Goal: Information Seeking & Learning: Learn about a topic

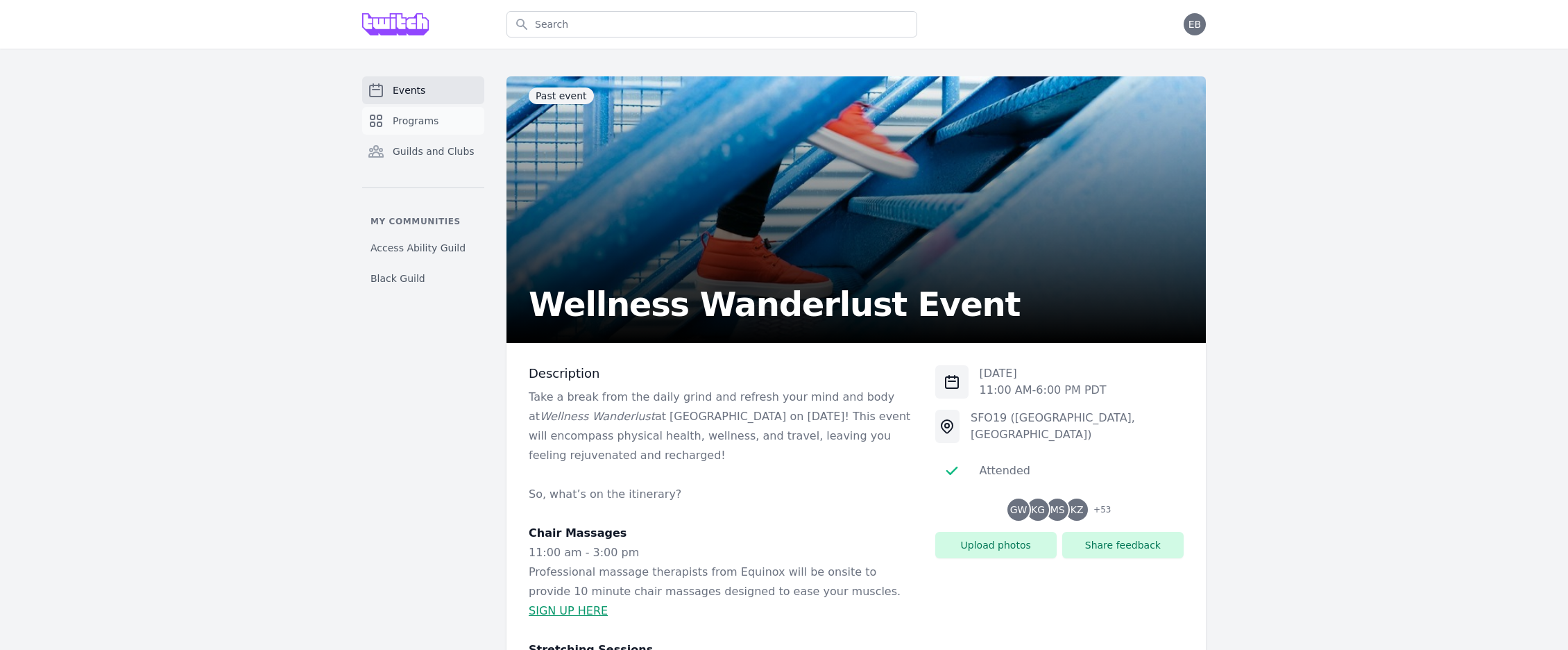
click at [431, 117] on span "Programs" at bounding box center [416, 121] width 46 height 14
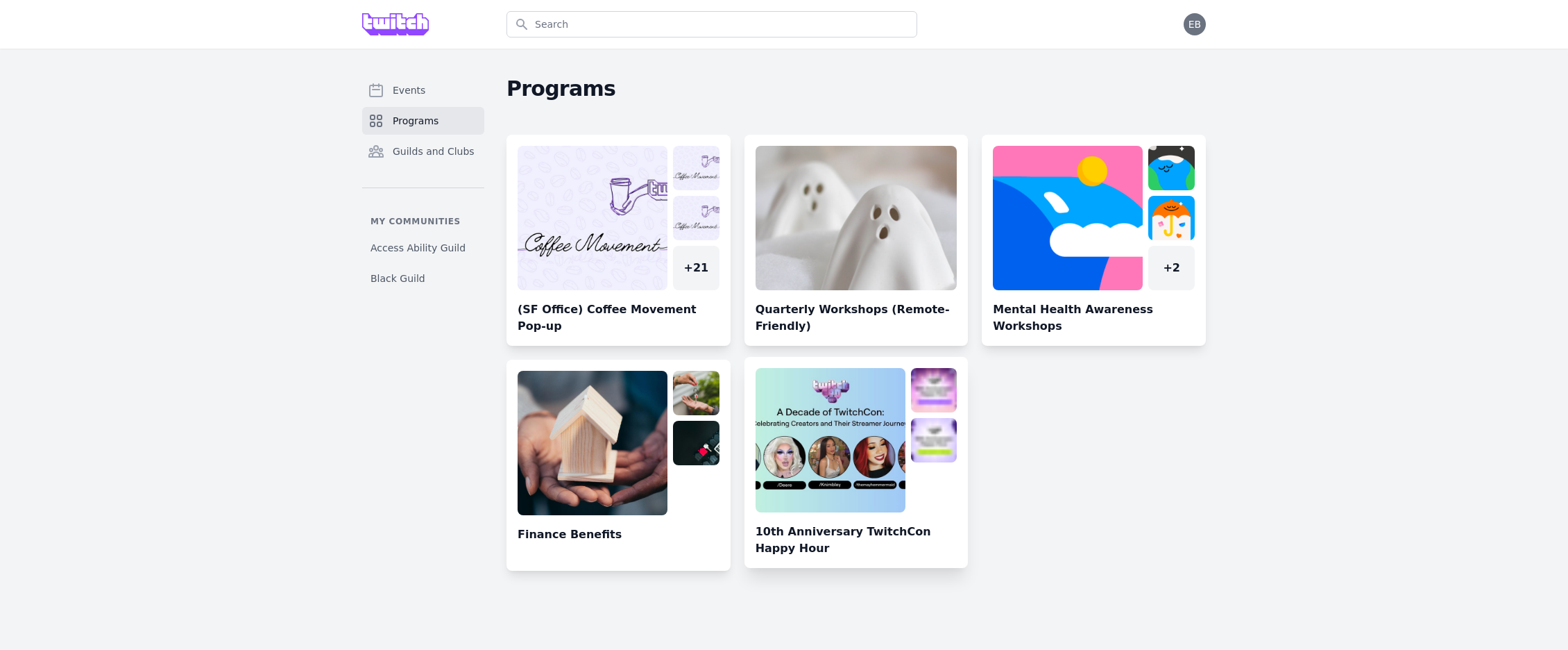
click at [813, 426] on link at bounding box center [856, 468] width 224 height 200
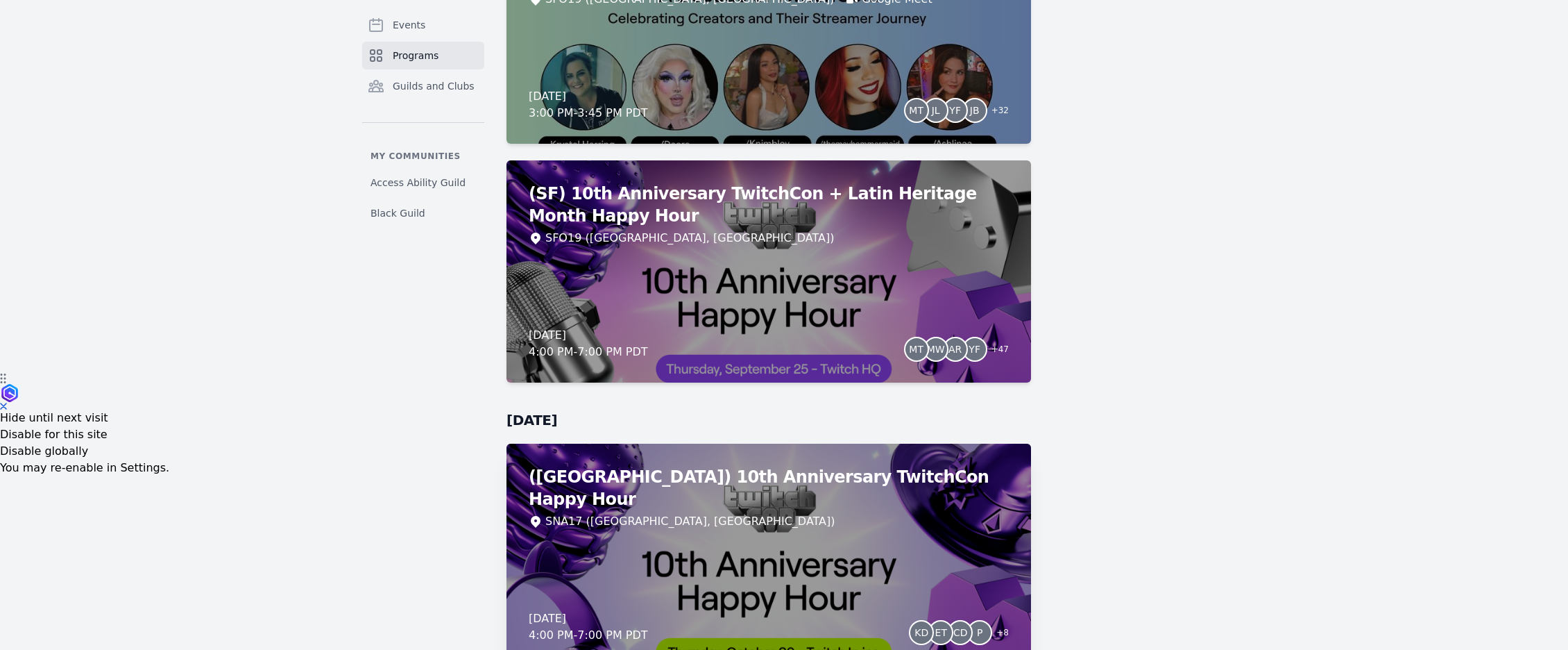
scroll to position [351, 0]
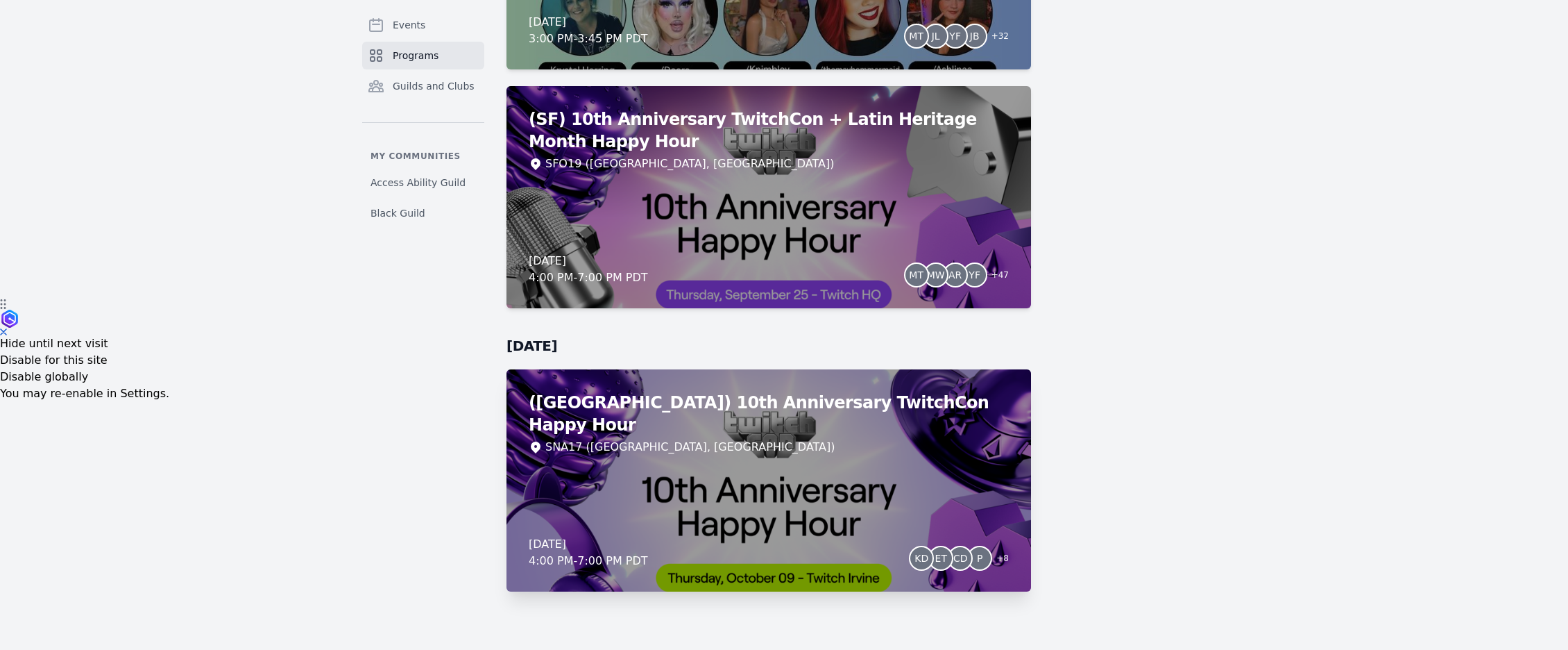
click at [787, 470] on div "([GEOGRAPHIC_DATA]) 10th Anniversary TwitchCon Happy Hour SNA17 ([GEOGRAPHIC_DA…" at bounding box center [769, 480] width 524 height 222
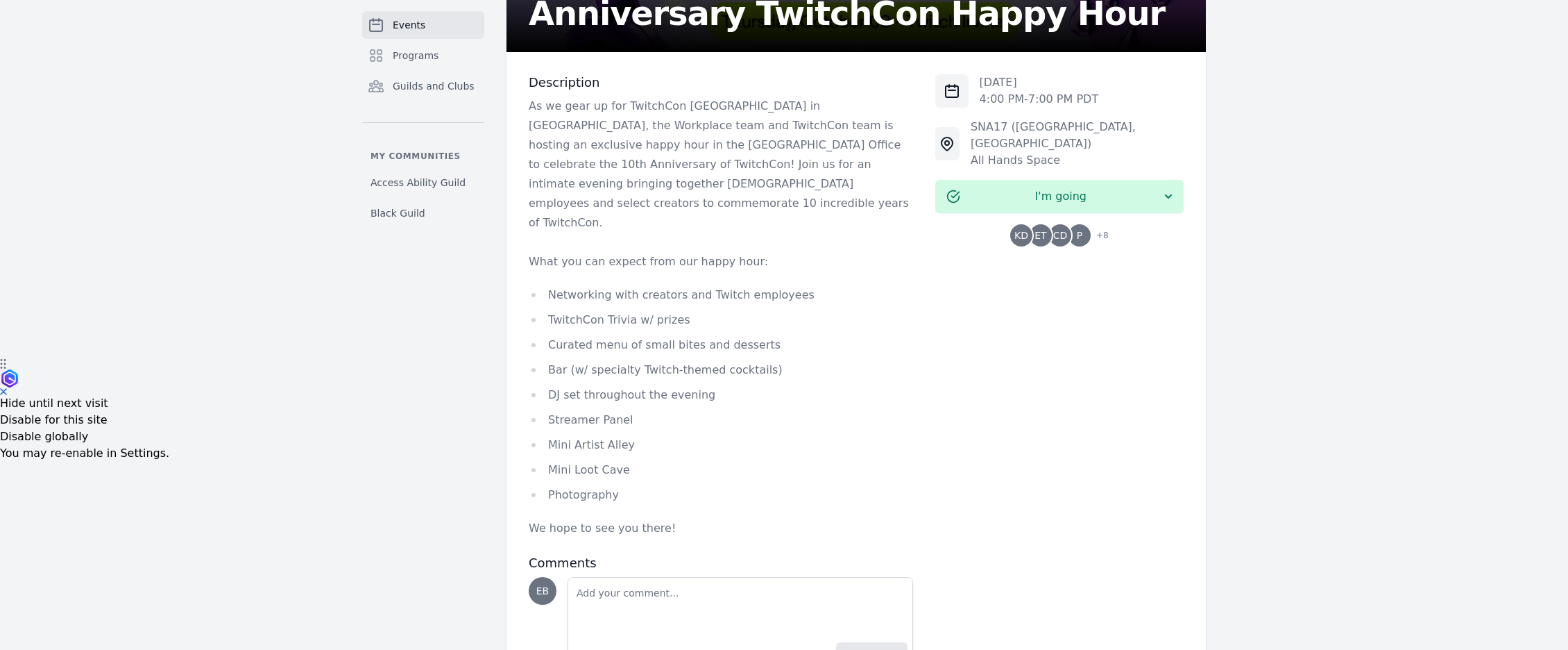
scroll to position [289, 0]
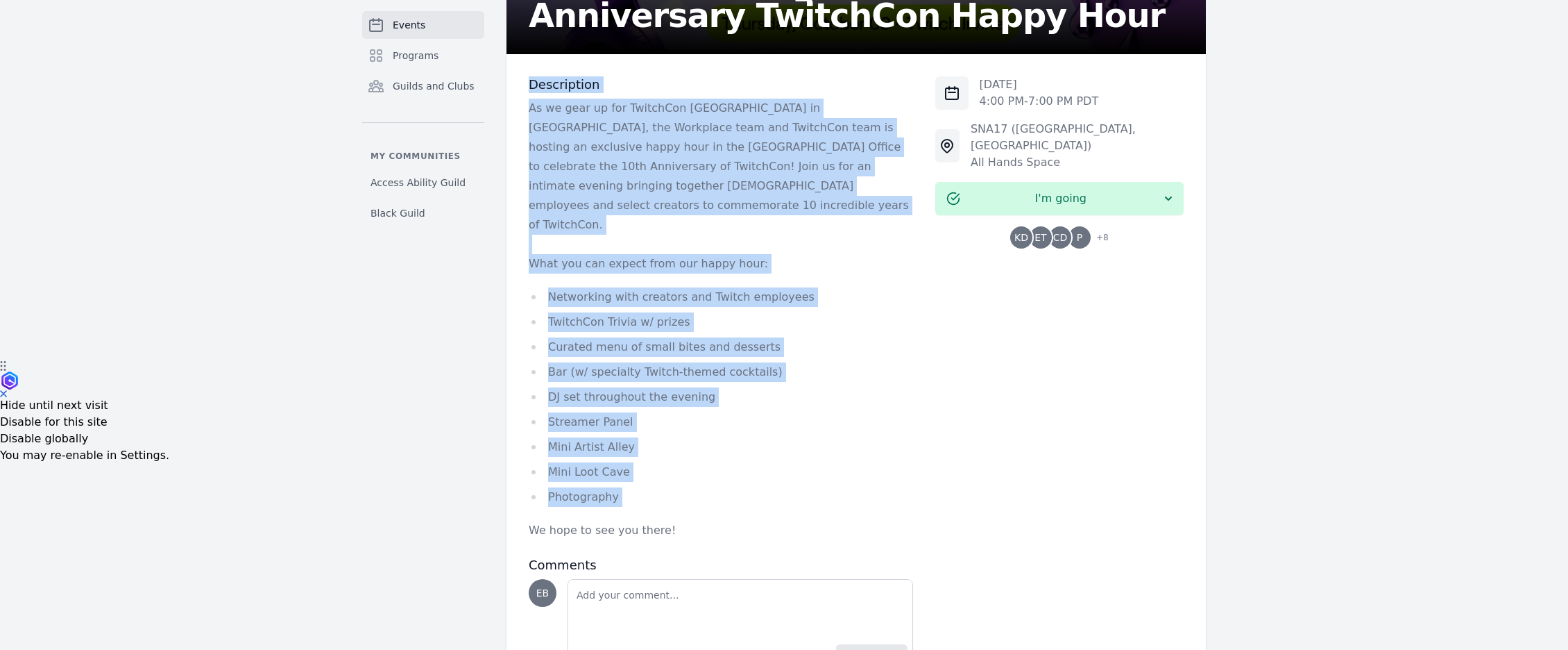
drag, startPoint x: 528, startPoint y: 85, endPoint x: 673, endPoint y: 475, distance: 416.1
click at [673, 475] on div "Description As we gear up for TwitchCon [GEOGRAPHIC_DATA] in [GEOGRAPHIC_DATA],…" at bounding box center [721, 308] width 384 height 464
copy div "Description As we gear up for TwitchCon [GEOGRAPHIC_DATA] in [GEOGRAPHIC_DATA],…"
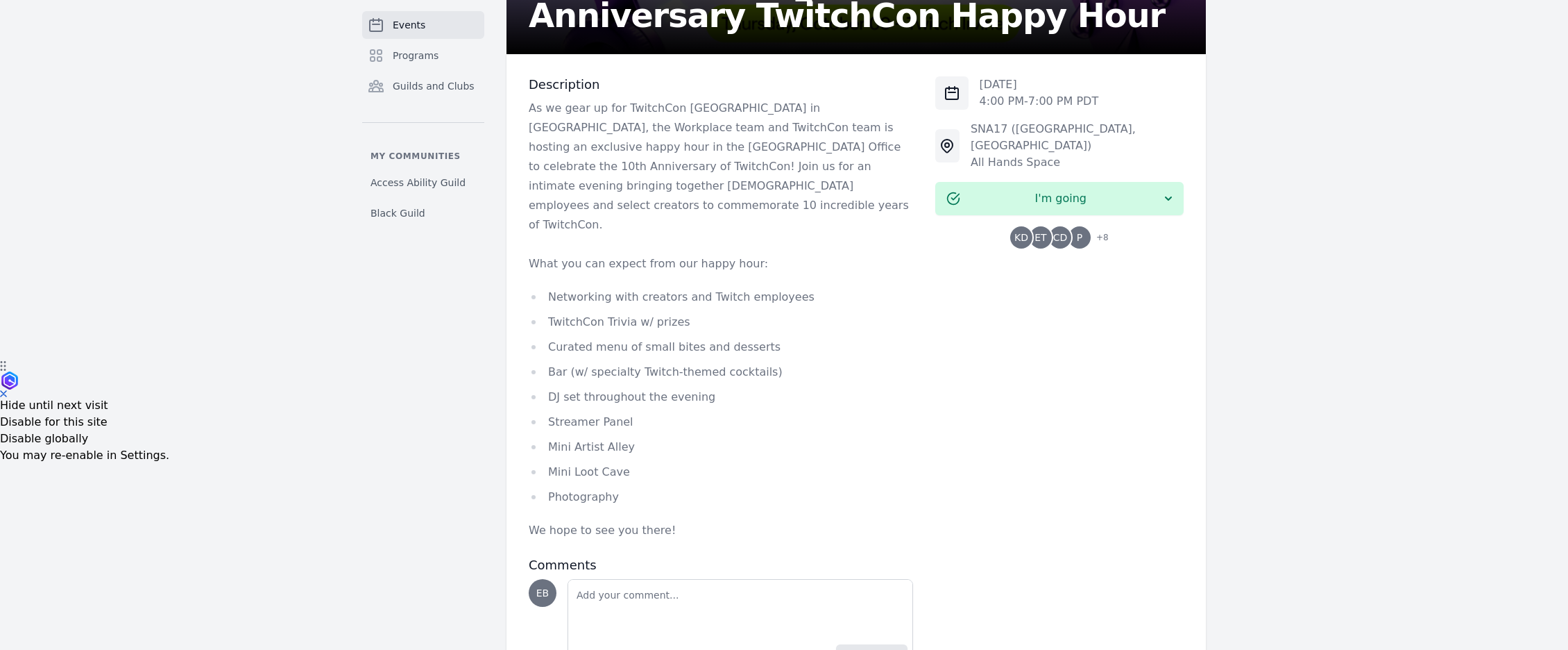
click at [544, 254] on p "What you can expect from our happy hour:" at bounding box center [721, 264] width 384 height 19
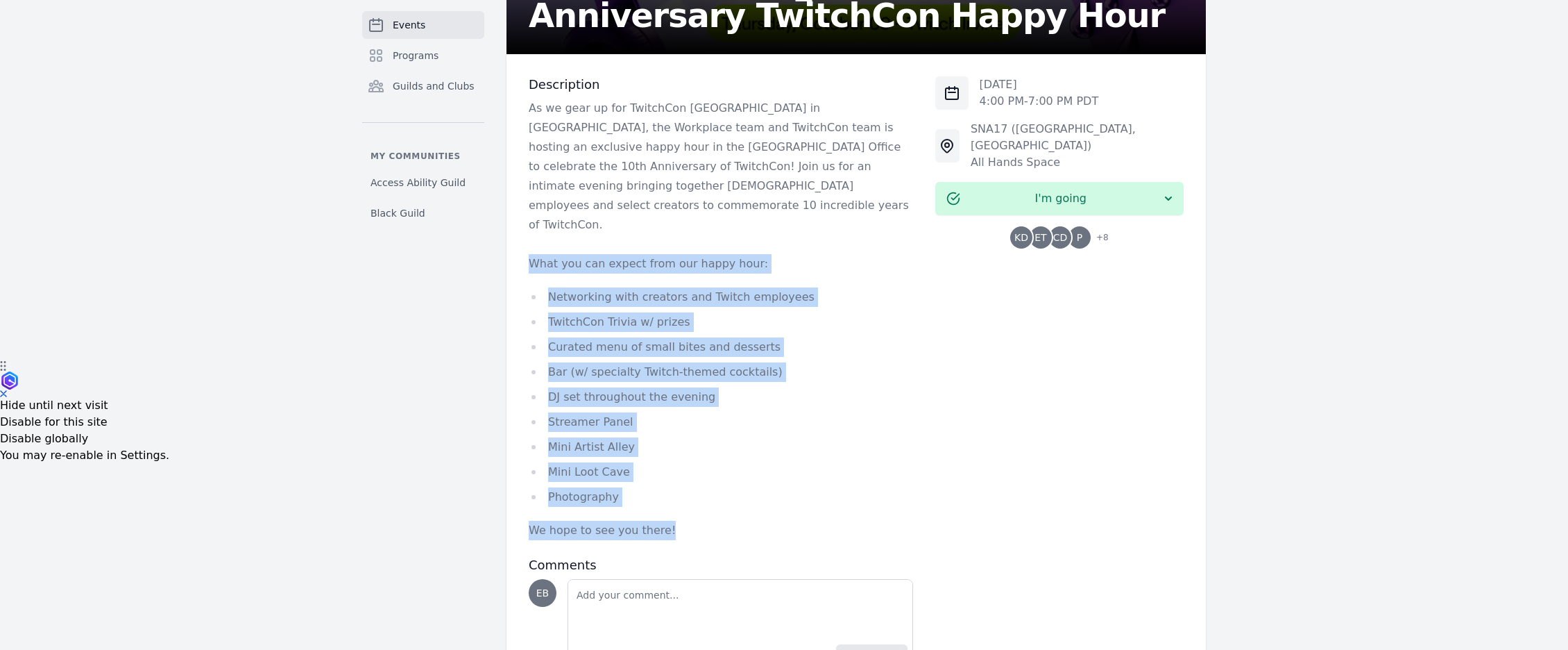
drag, startPoint x: 527, startPoint y: 222, endPoint x: 667, endPoint y: 494, distance: 305.9
click at [667, 494] on div "Description As we gear up for TwitchCon [GEOGRAPHIC_DATA] in [GEOGRAPHIC_DATA],…" at bounding box center [856, 376] width 699 height 644
copy div "What you can expect from our happy hour: Networking with creators and Twitch em…"
click at [713, 462] on li "Mini Loot Cave" at bounding box center [721, 472] width 384 height 19
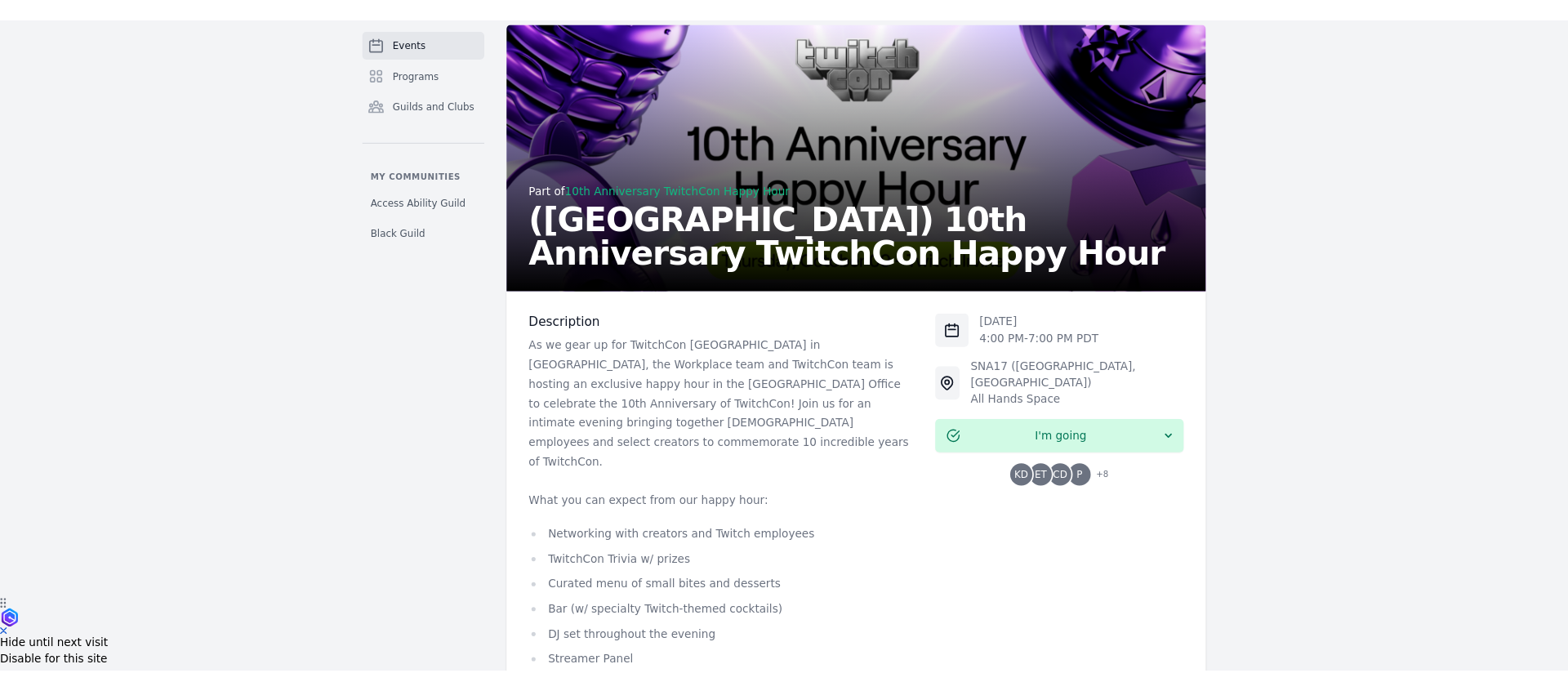
scroll to position [0, 0]
